Goal: Browse casually: Explore the website without a specific task or goal

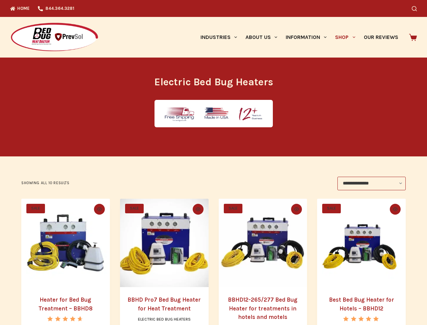
click at [417, 8] on icon "Search" at bounding box center [414, 8] width 5 height 5
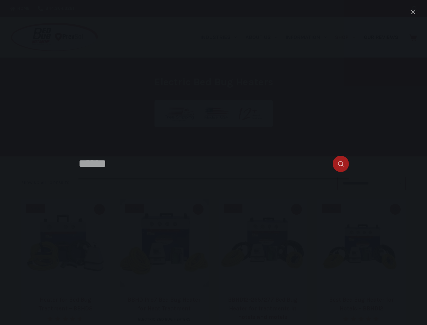
click at [221, 37] on link "Industries" at bounding box center [218, 37] width 45 height 41
click at [264, 37] on link "About Us" at bounding box center [261, 37] width 40 height 41
click at [309, 37] on link "Information" at bounding box center [306, 37] width 49 height 41
click at [348, 37] on link "Shop" at bounding box center [345, 37] width 28 height 41
click at [98, 209] on icon "Quick view toggle" at bounding box center [99, 209] width 5 height 4
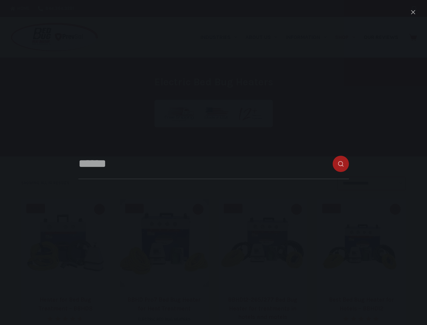
click at [198, 209] on icon "Quick view toggle" at bounding box center [198, 209] width 5 height 4
click at [298, 209] on icon "Quick view toggle" at bounding box center [296, 209] width 5 height 4
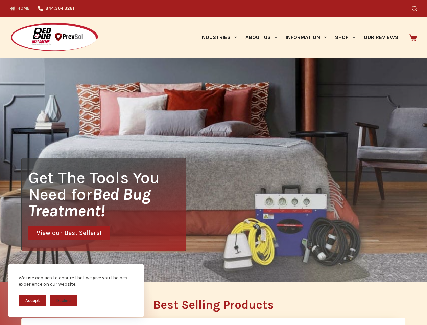
click at [213, 162] on div "Get The Tools You Need for Bed Bug Treatment! View our Best Sellers!" at bounding box center [213, 169] width 427 height 224
click at [32, 300] on button "Accept" at bounding box center [33, 300] width 28 height 12
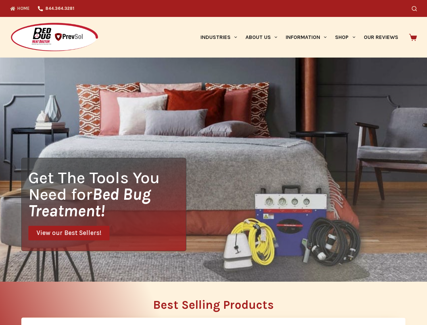
click at [64, 300] on button "Decline" at bounding box center [64, 305] width 28 height 12
click at [417, 8] on icon "Search" at bounding box center [414, 8] width 5 height 5
